Goal: Task Accomplishment & Management: Manage account settings

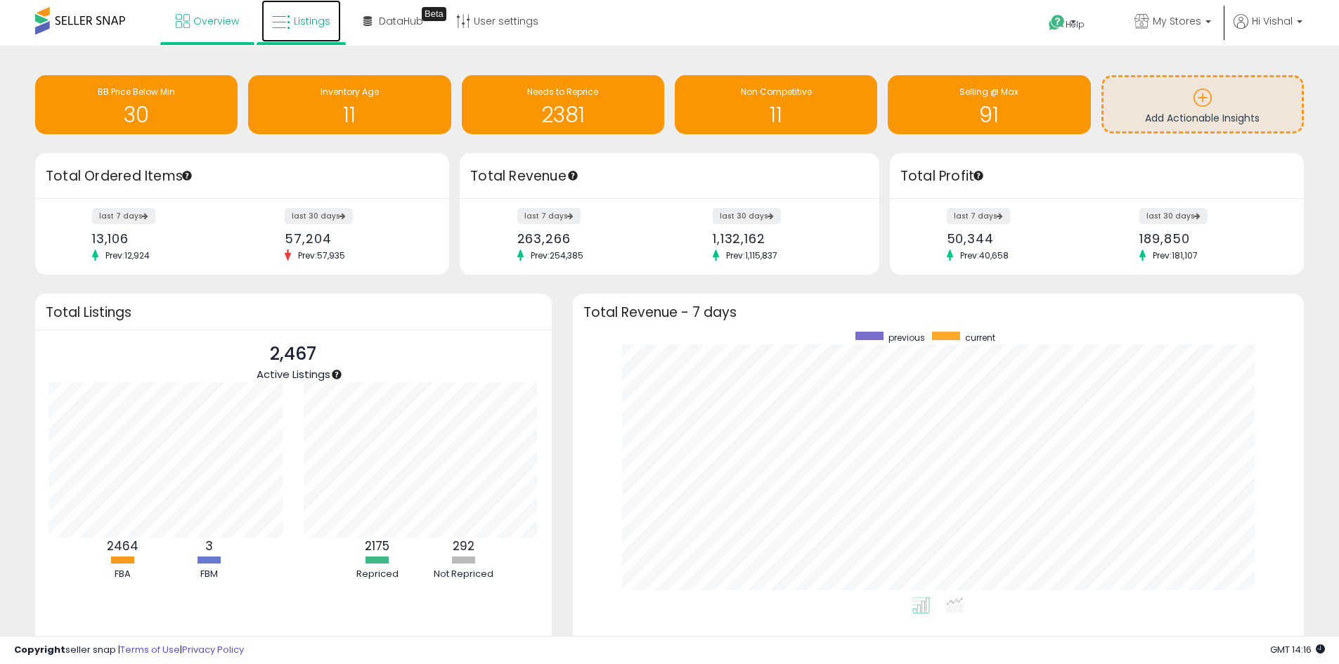
click at [278, 27] on icon at bounding box center [281, 22] width 18 height 18
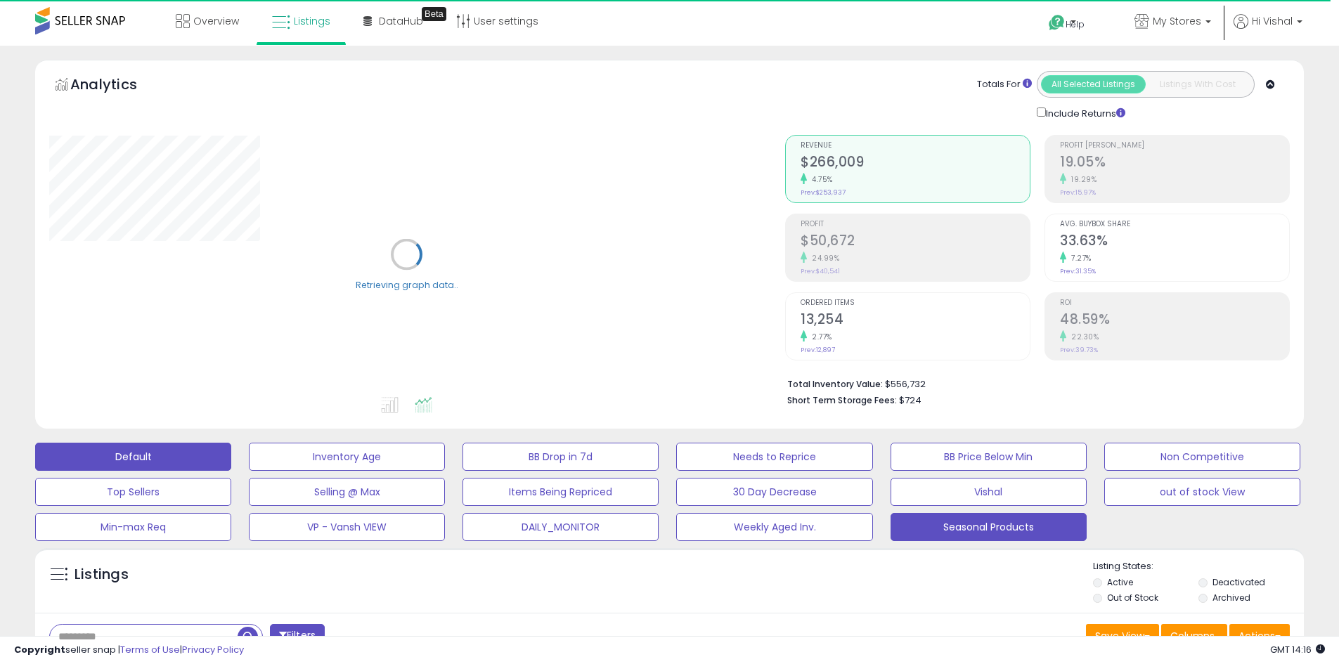
click at [943, 524] on button "Seasonal Products" at bounding box center [988, 527] width 196 height 28
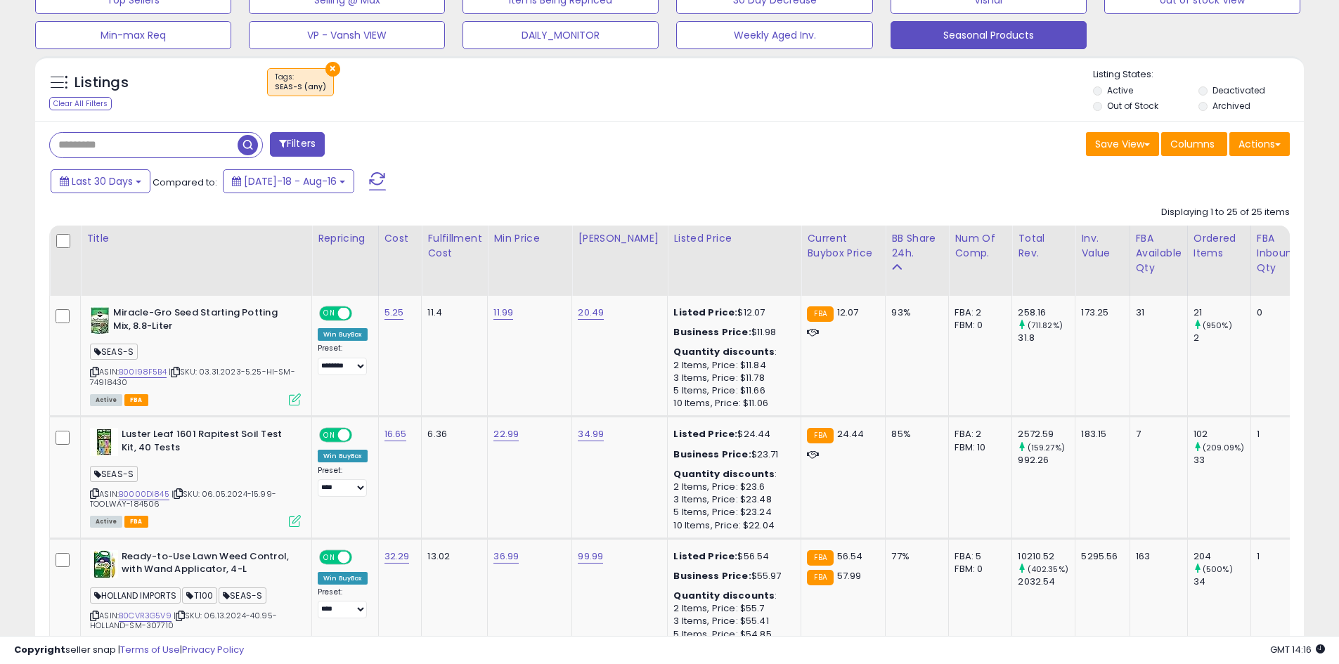
scroll to position [288, 736]
click at [1080, 270] on th "Inv. value" at bounding box center [1102, 261] width 54 height 70
click at [1081, 241] on div "Inv. value" at bounding box center [1102, 246] width 42 height 30
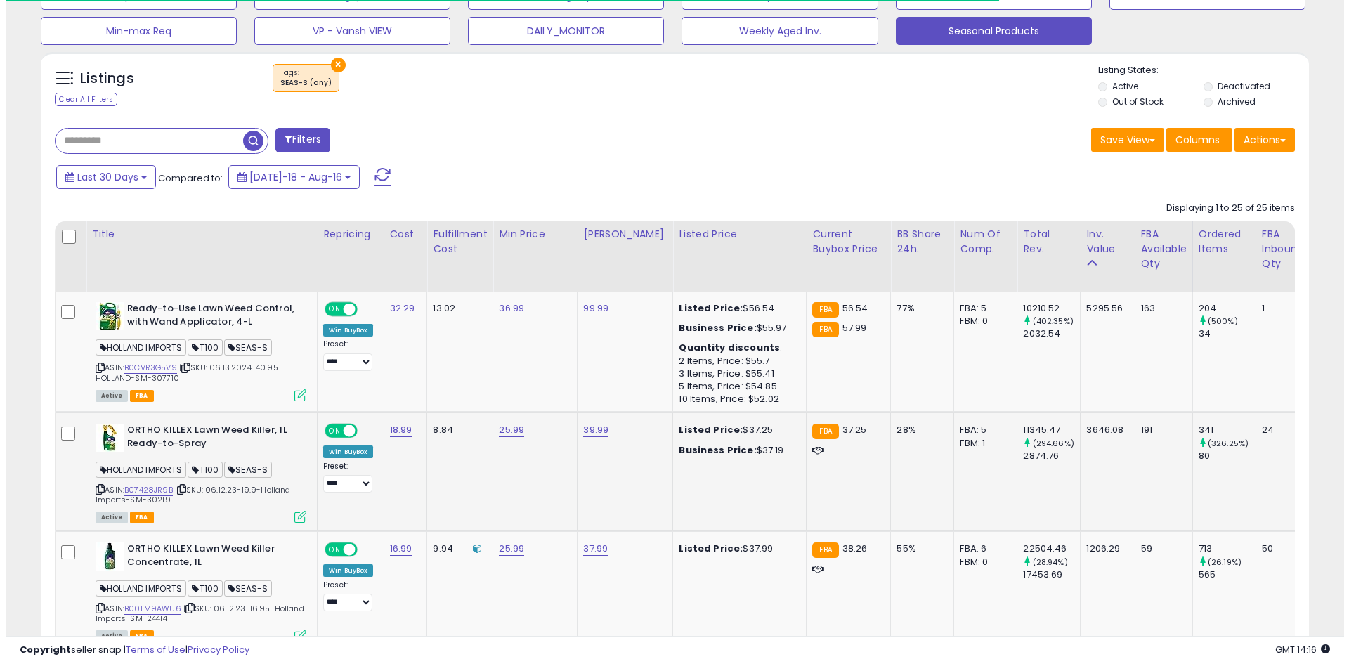
scroll to position [633, 0]
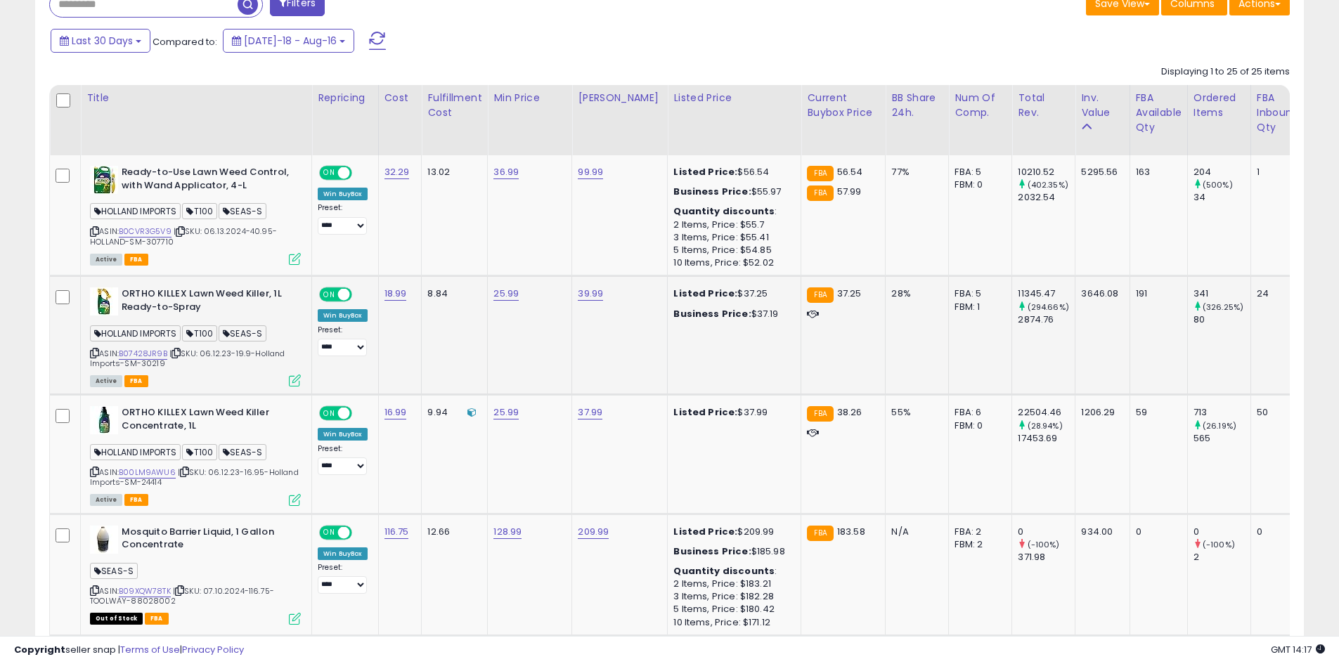
click at [294, 378] on icon at bounding box center [295, 381] width 12 height 12
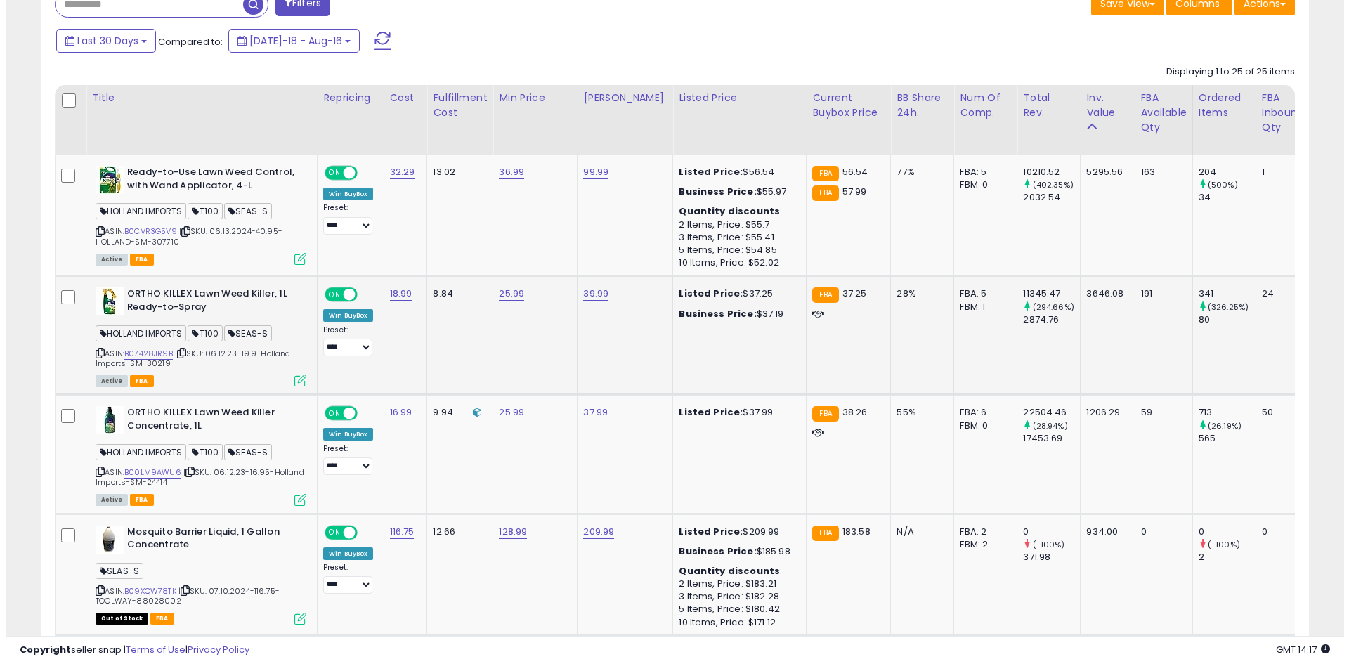
scroll to position [288, 742]
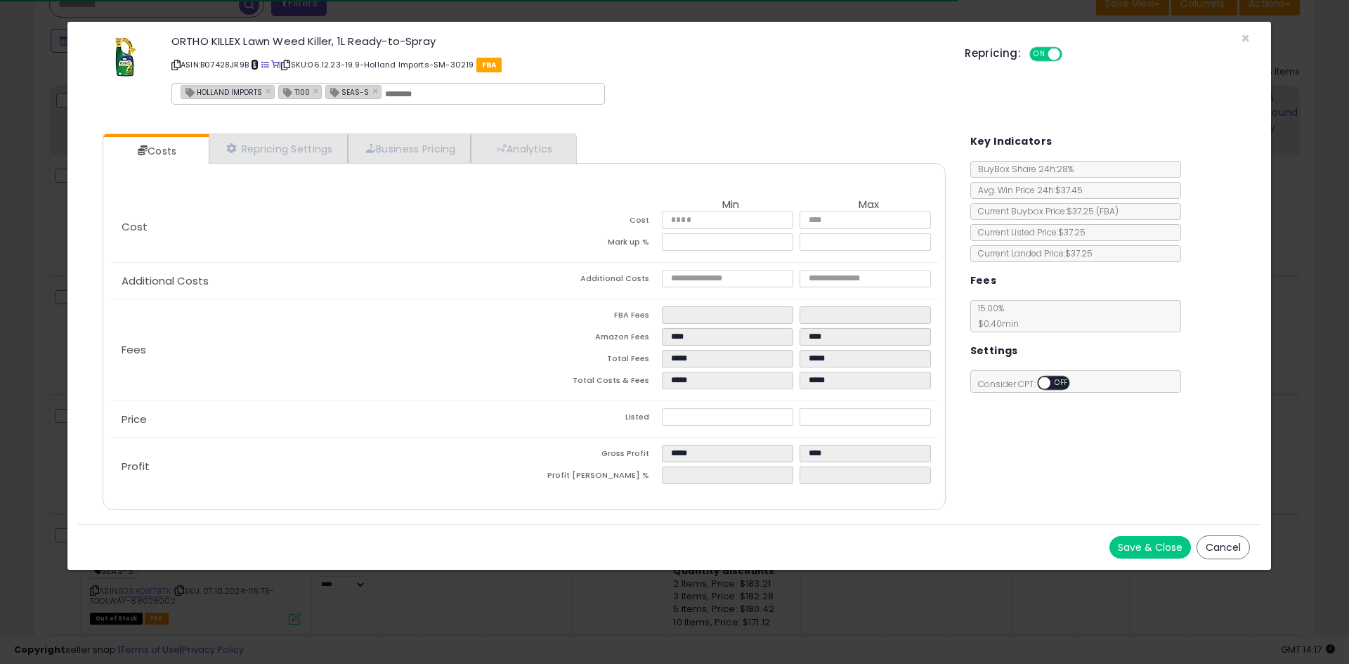
click at [254, 63] on span at bounding box center [255, 65] width 8 height 8
click at [299, 150] on link "Repricing Settings" at bounding box center [278, 148] width 139 height 29
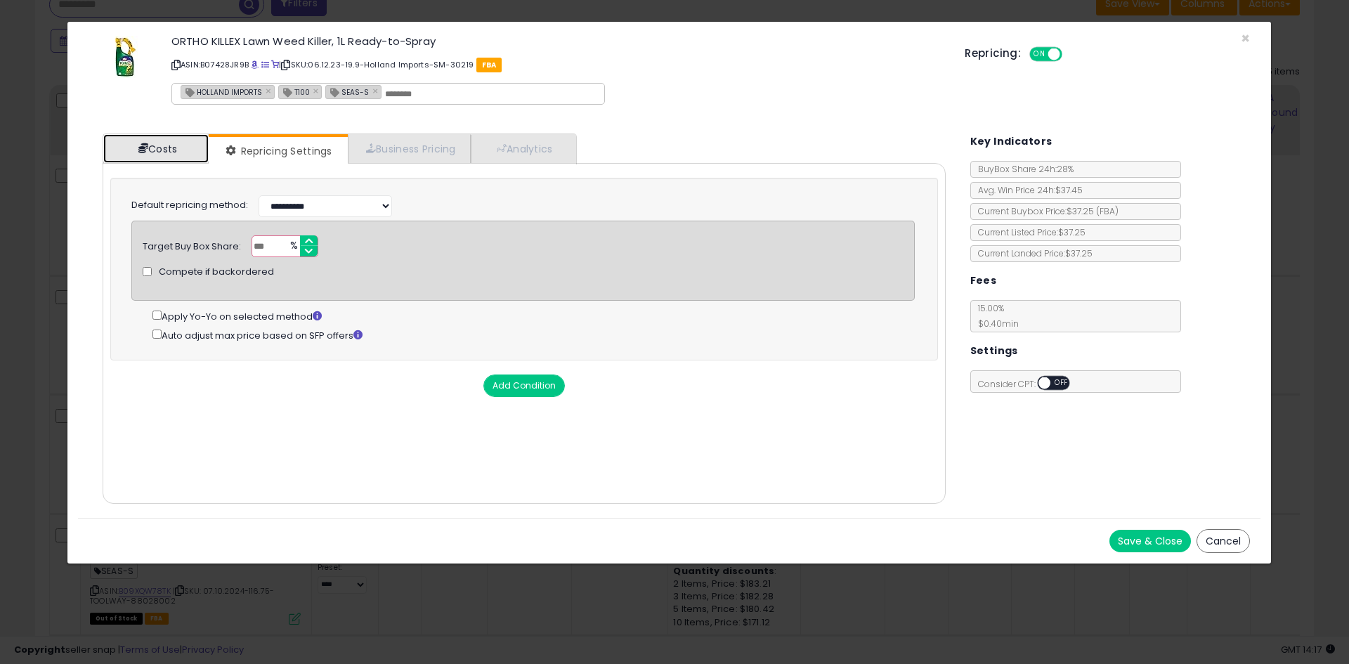
click at [167, 159] on link "Costs" at bounding box center [155, 148] width 105 height 29
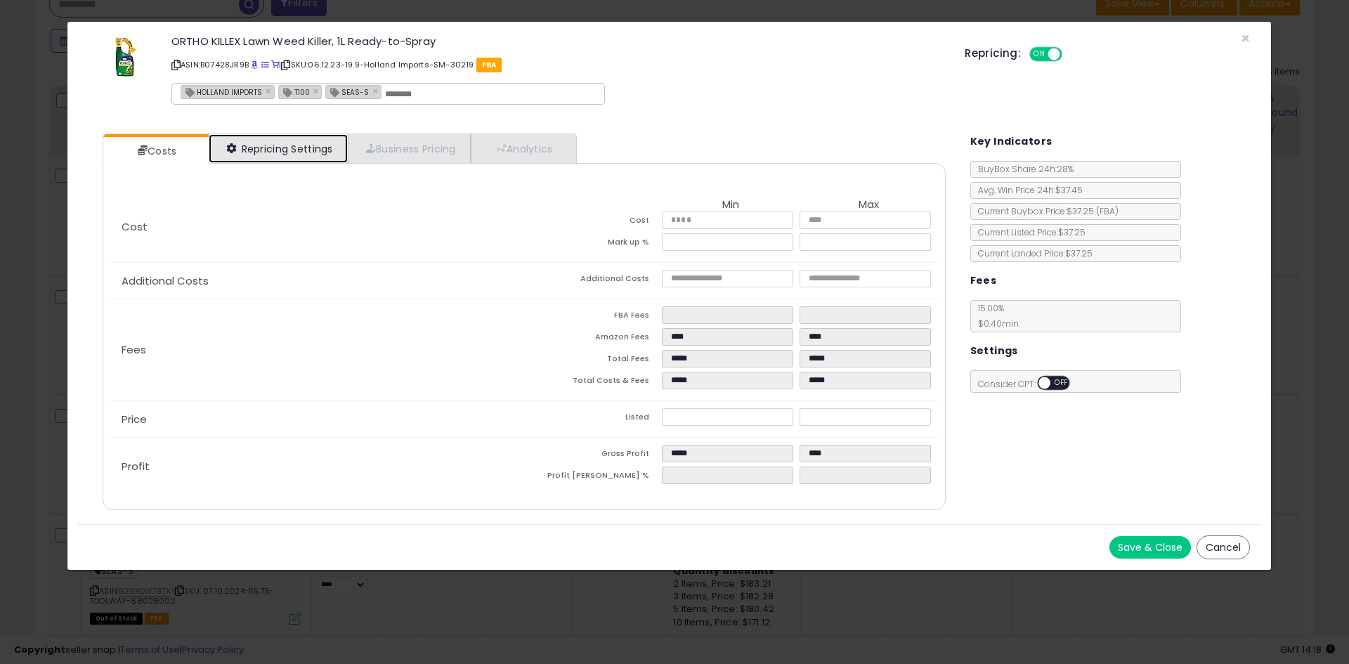
click at [249, 156] on link "Repricing Settings" at bounding box center [278, 148] width 139 height 29
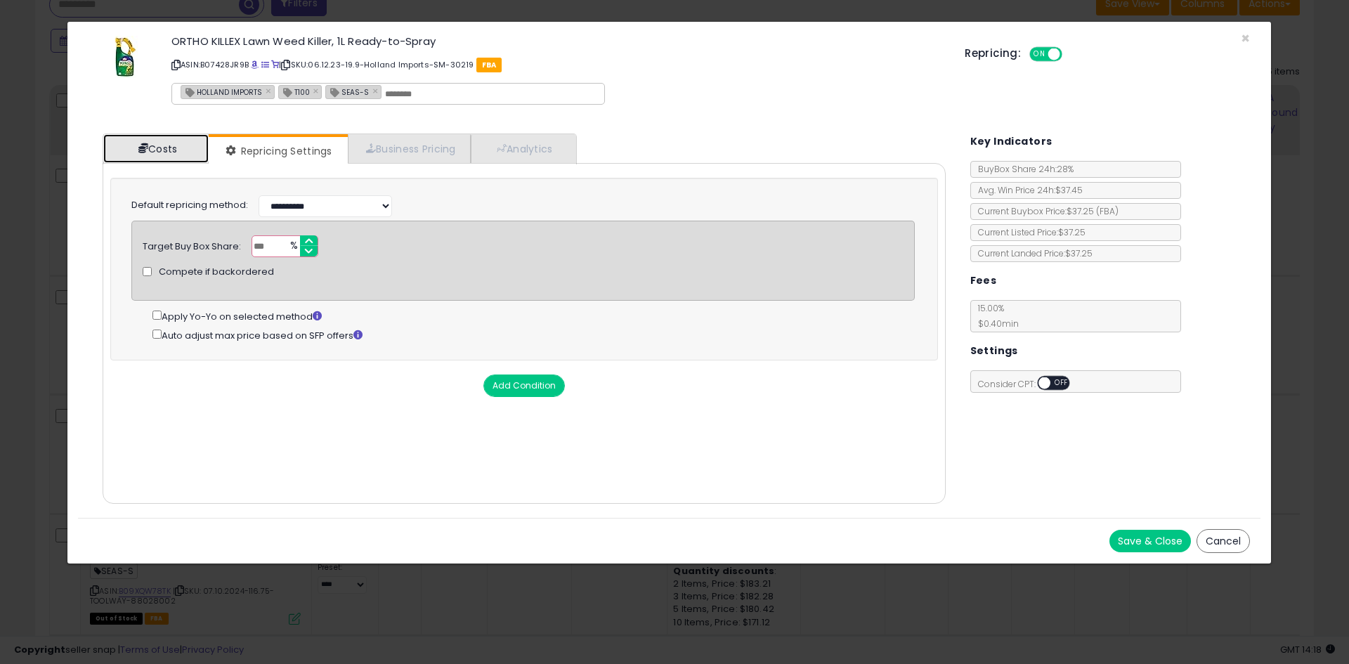
click at [160, 159] on link "Costs" at bounding box center [155, 148] width 105 height 29
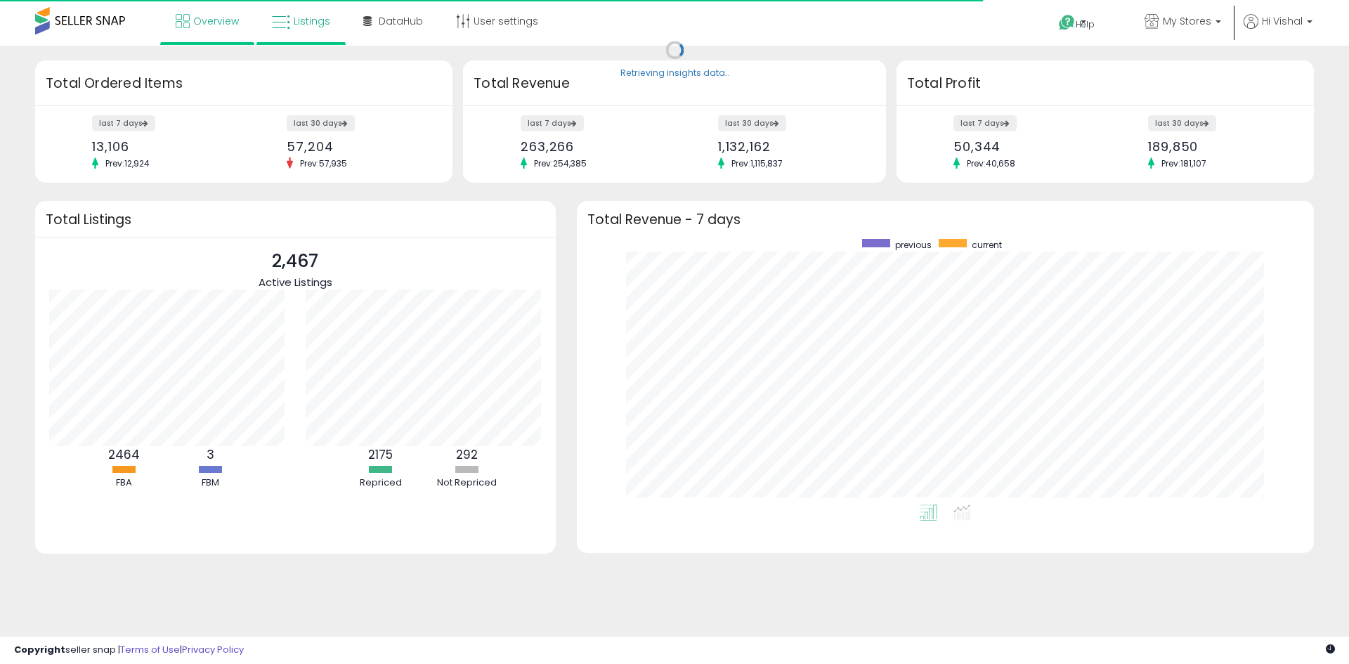
scroll to position [266, 709]
click at [291, 24] on link "Listings" at bounding box center [300, 21] width 79 height 42
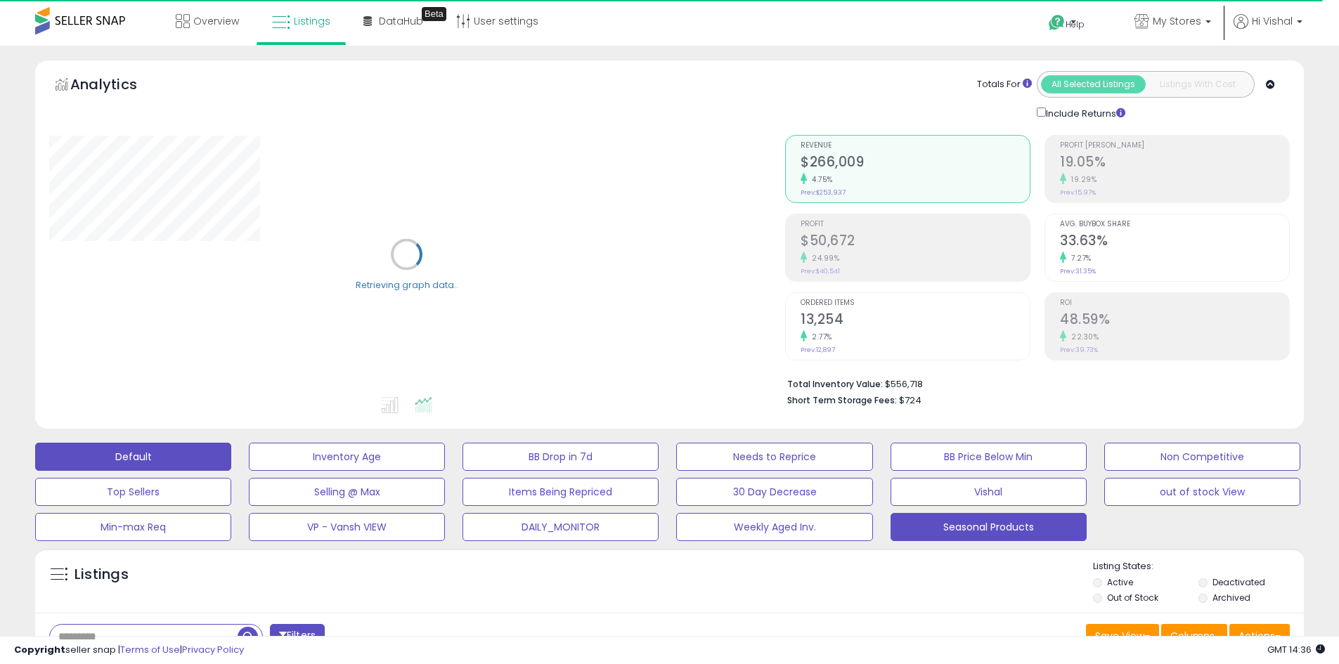
click at [1017, 529] on button "Seasonal Products" at bounding box center [988, 527] width 196 height 28
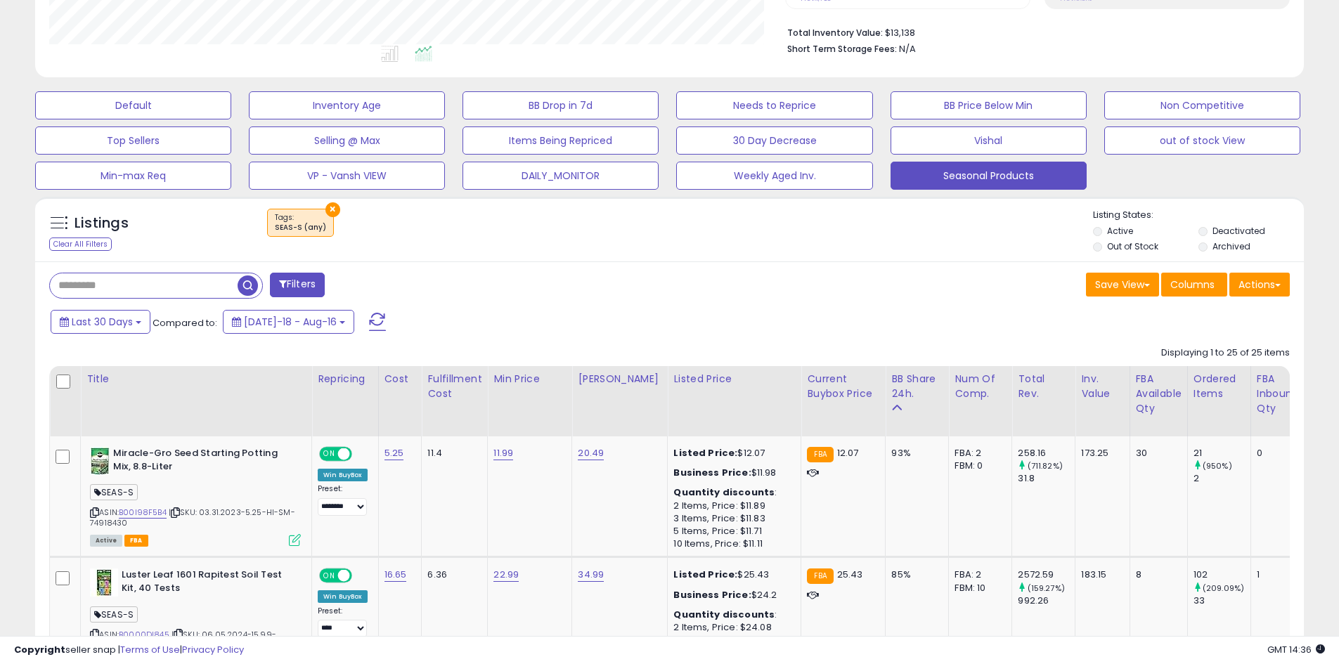
scroll to position [288, 736]
click at [1075, 394] on th "Inv. value" at bounding box center [1102, 401] width 54 height 70
click at [1096, 387] on div "Inv. value" at bounding box center [1102, 387] width 42 height 30
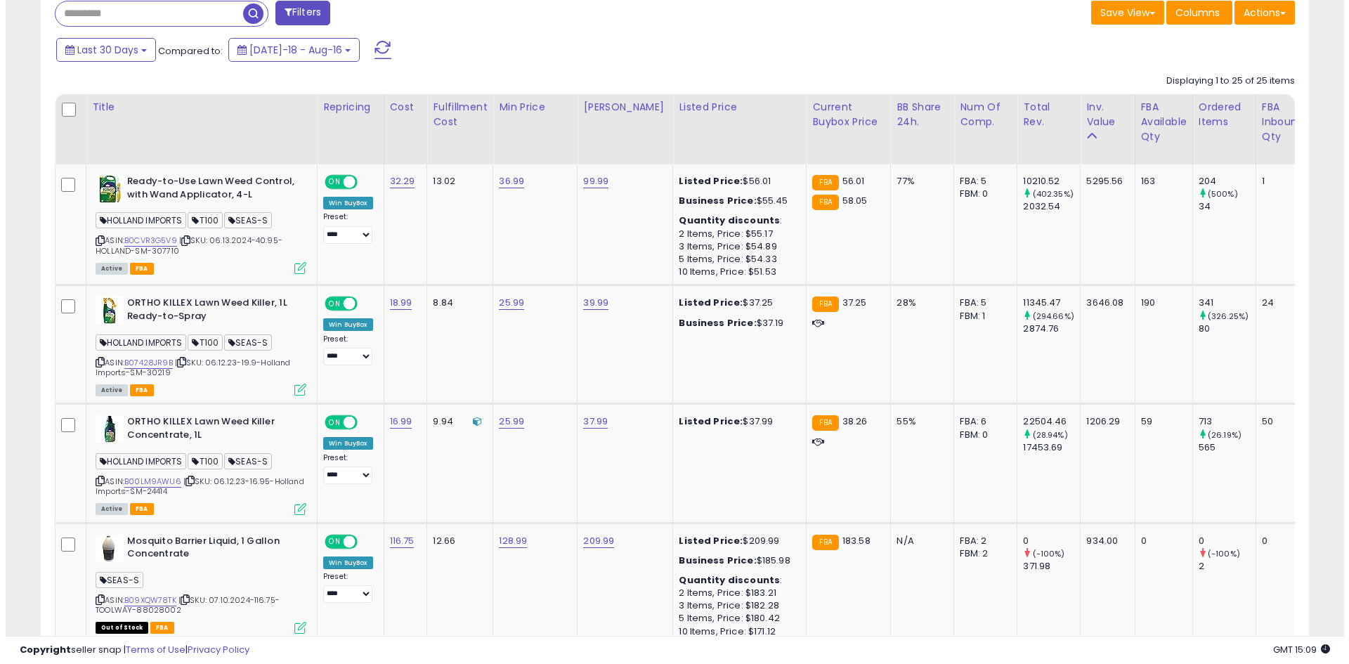
scroll to position [651, 0]
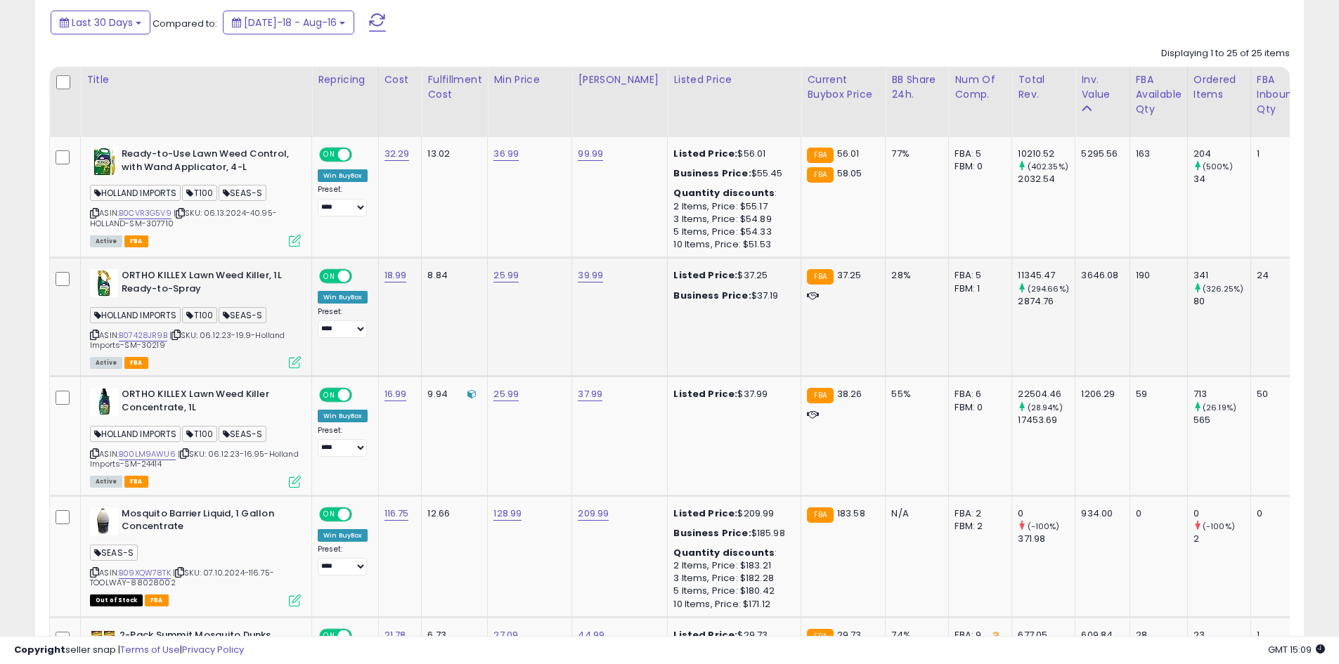
click at [298, 365] on icon at bounding box center [295, 362] width 12 height 12
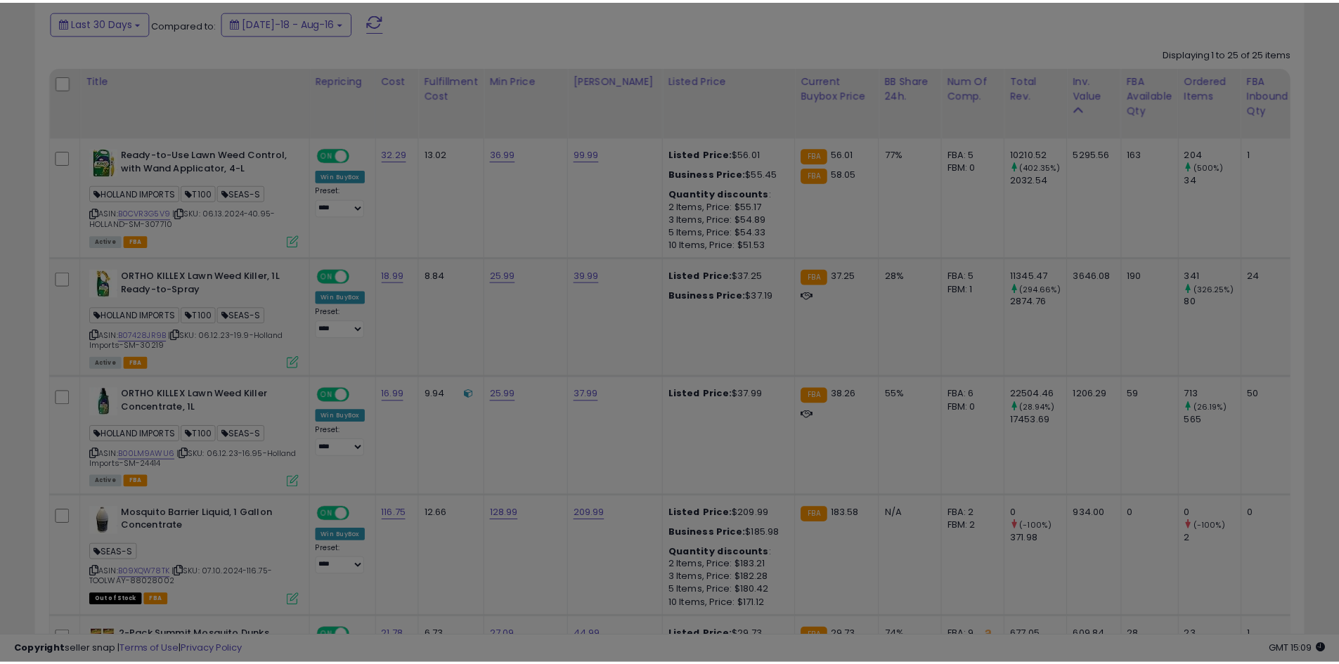
scroll to position [288, 742]
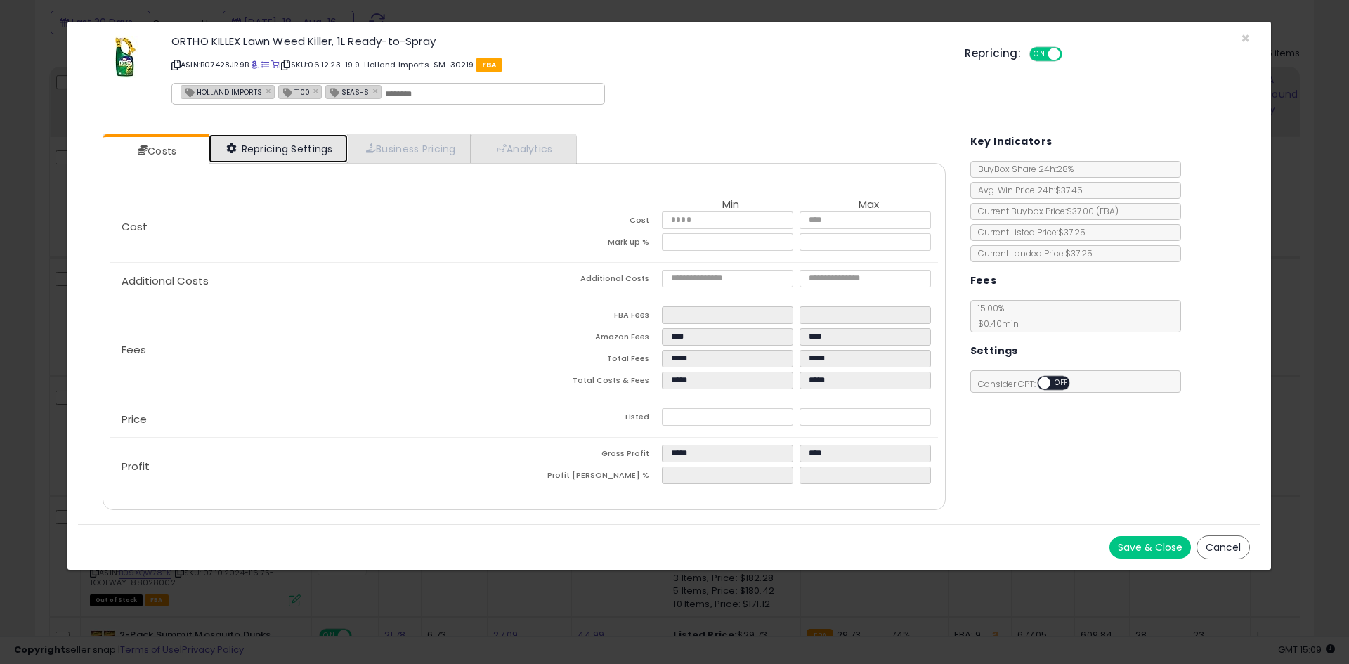
click at [281, 153] on link "Repricing Settings" at bounding box center [278, 148] width 139 height 29
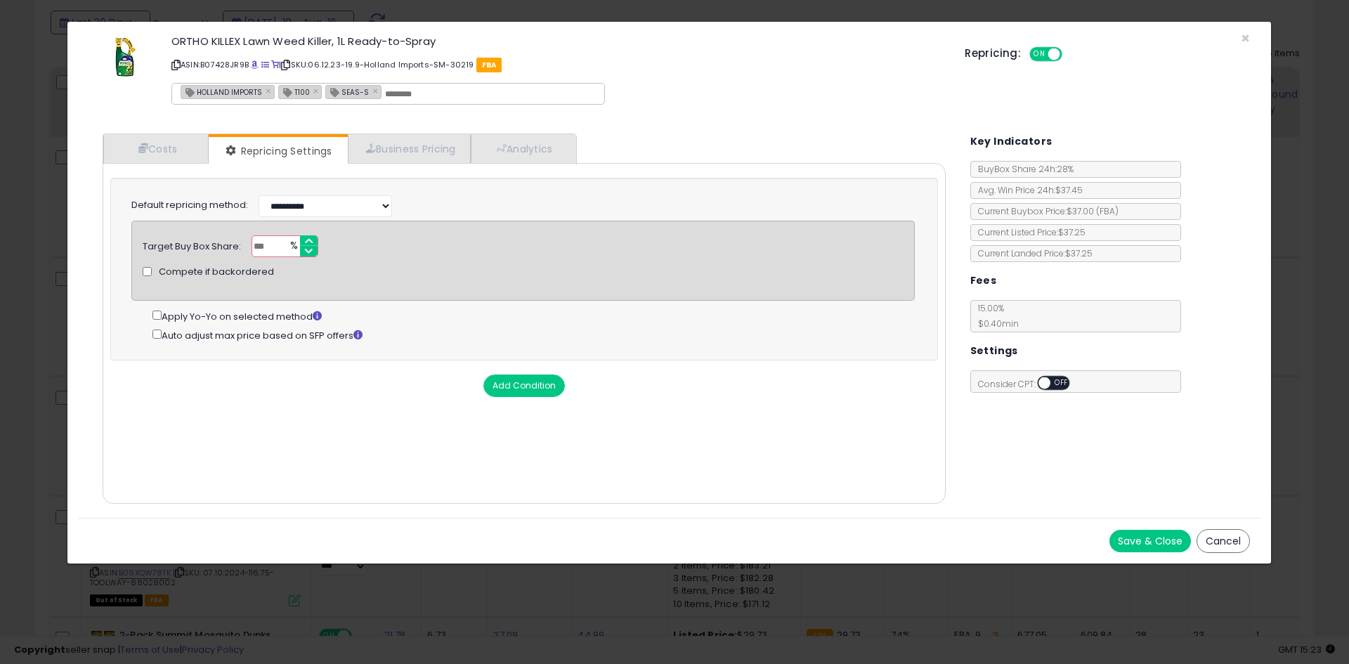
click at [30, 388] on div "× Close ORTHO KILLEX Lawn Weed Killer, 1L Ready-to-Spray ASIN: B07428JR9B | SKU…" at bounding box center [674, 332] width 1349 height 664
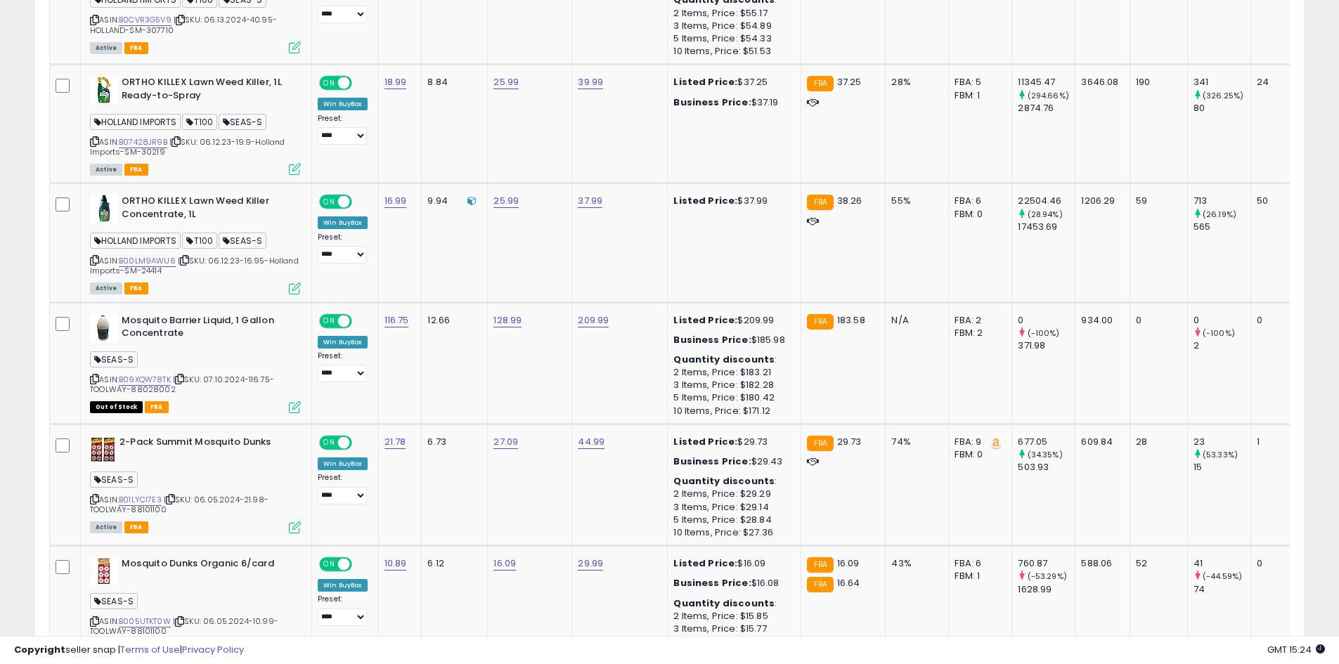
scroll to position [651, 0]
